Goal: Task Accomplishment & Management: Manage account settings

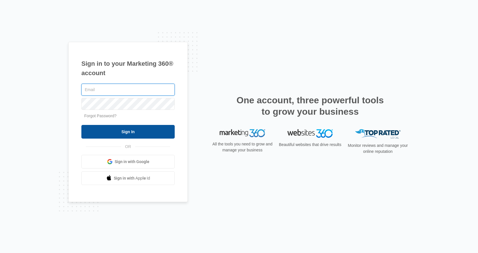
type input "[EMAIL_ADDRESS][DOMAIN_NAME]"
click at [130, 128] on input "Sign In" at bounding box center [127, 132] width 93 height 14
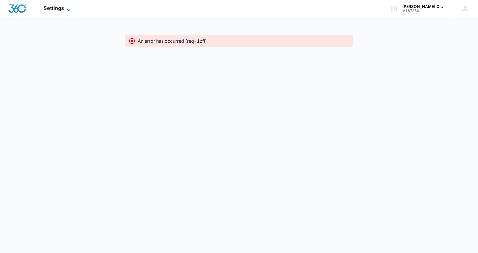
click at [67, 6] on div "Settings Apps CRM Social Brand" at bounding box center [58, 8] width 46 height 17
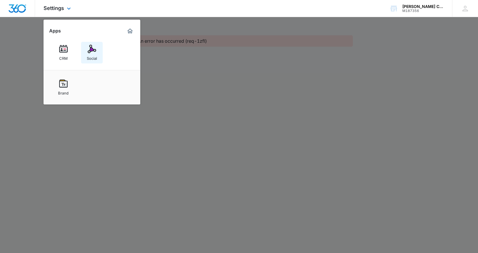
click at [98, 57] on link "Social" at bounding box center [92, 53] width 22 height 22
